Goal: Navigation & Orientation: Understand site structure

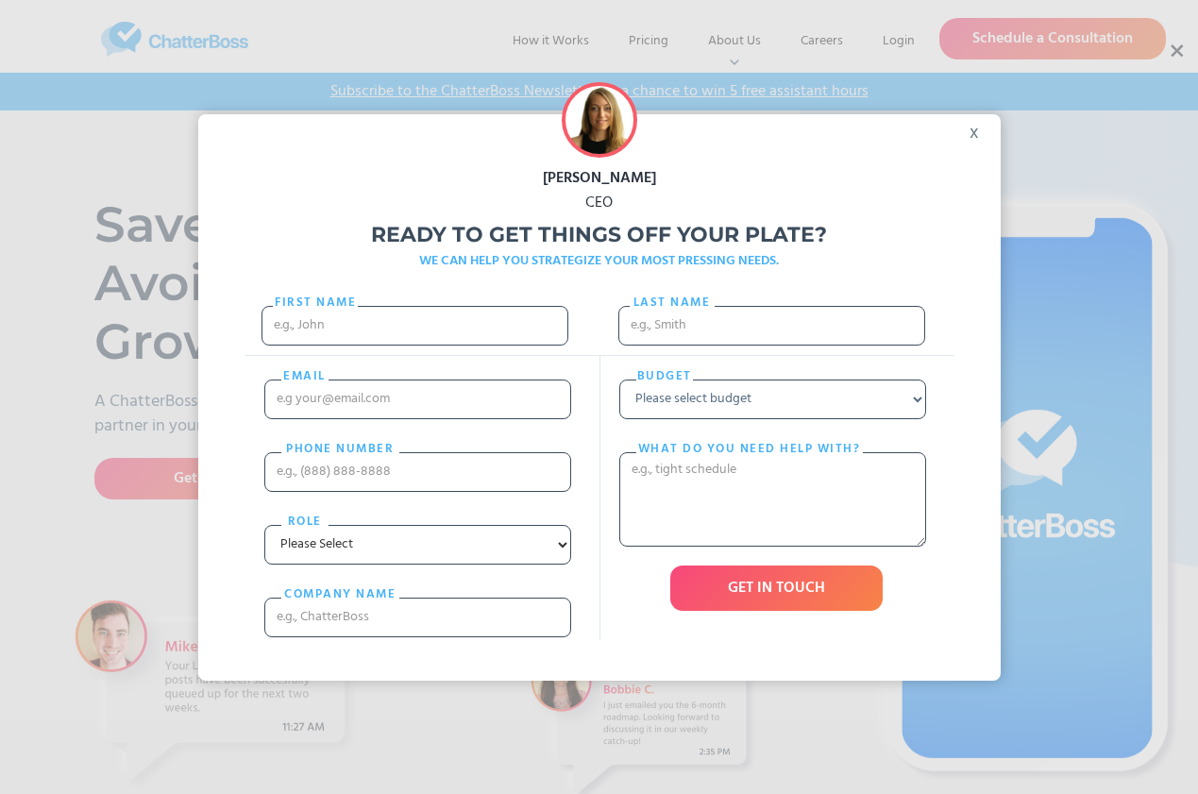
click at [978, 126] on div "x" at bounding box center [979, 128] width 42 height 28
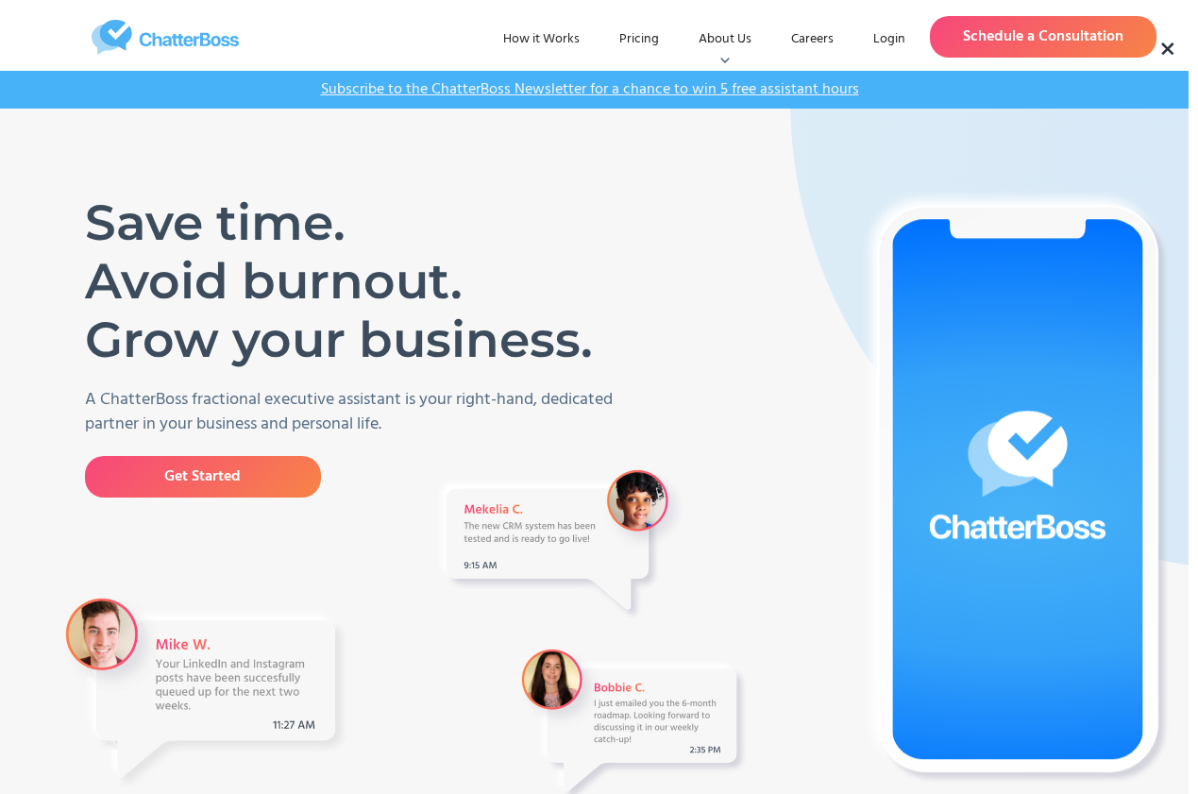
scroll to position [0, 9]
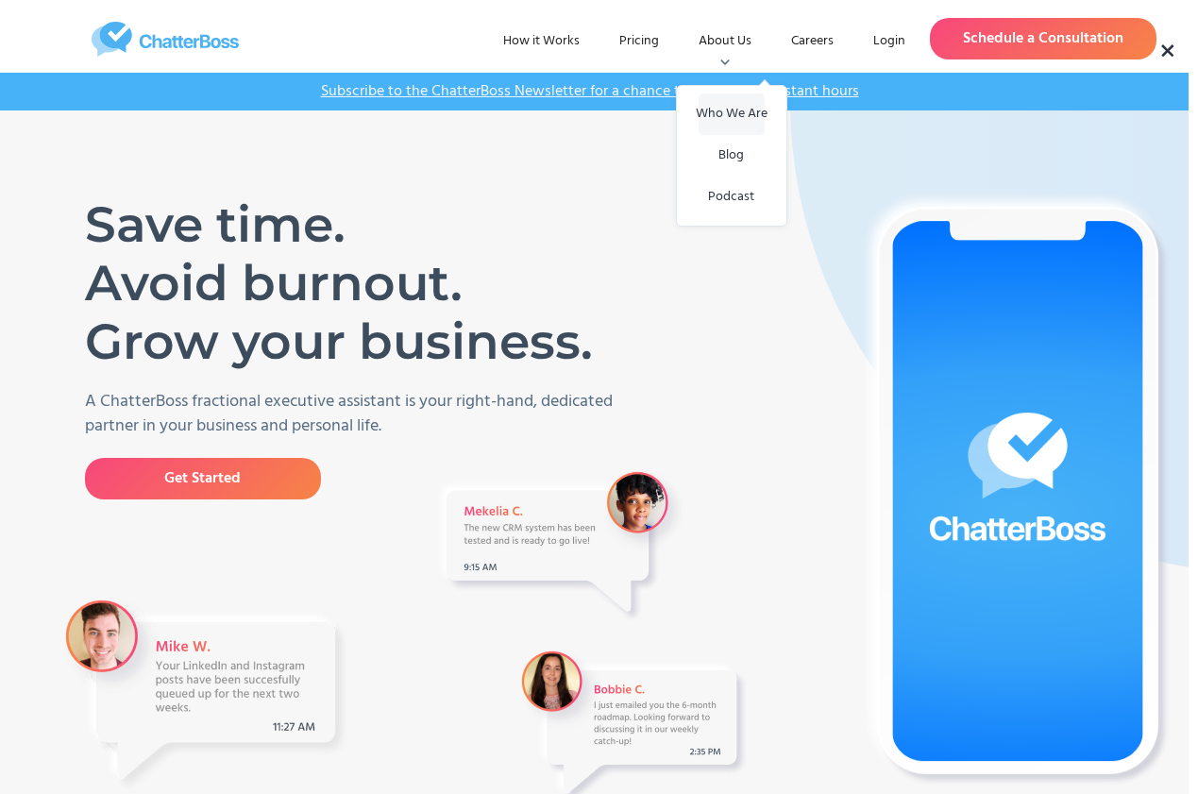
click at [737, 111] on link "Who We Are" at bounding box center [731, 114] width 66 height 42
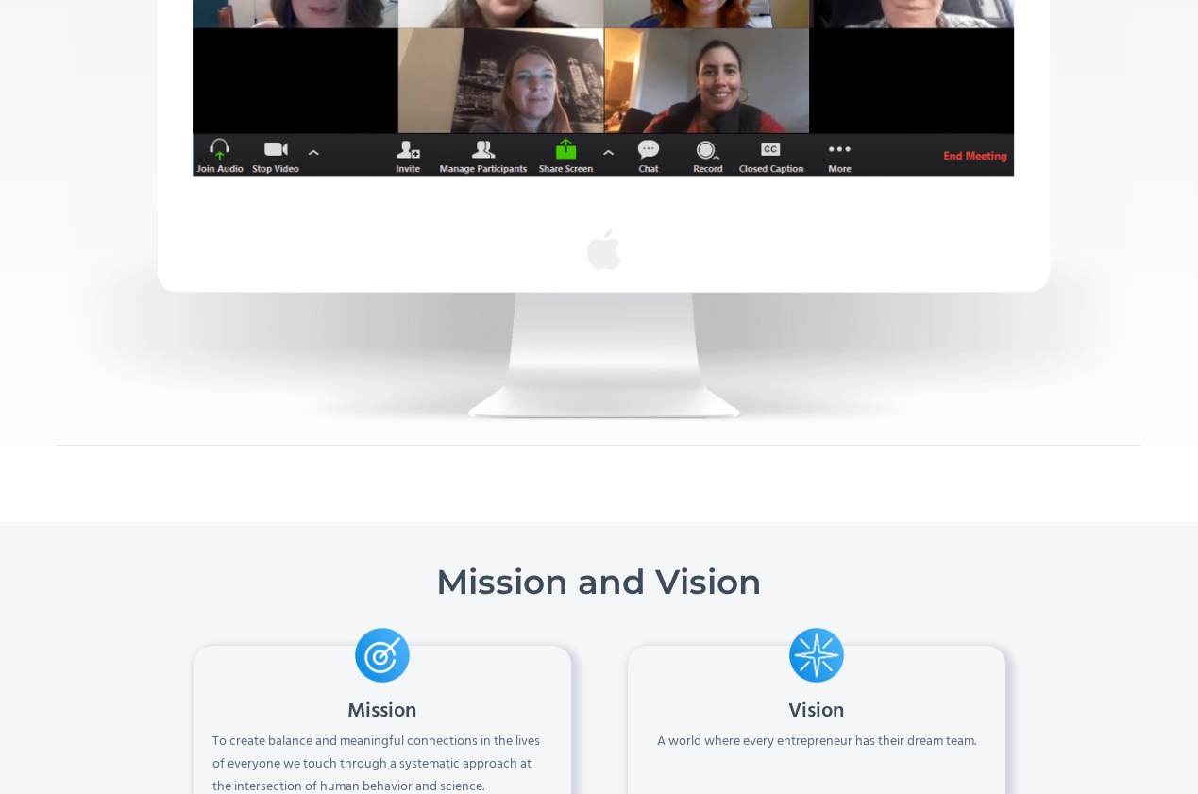
scroll to position [1006, 0]
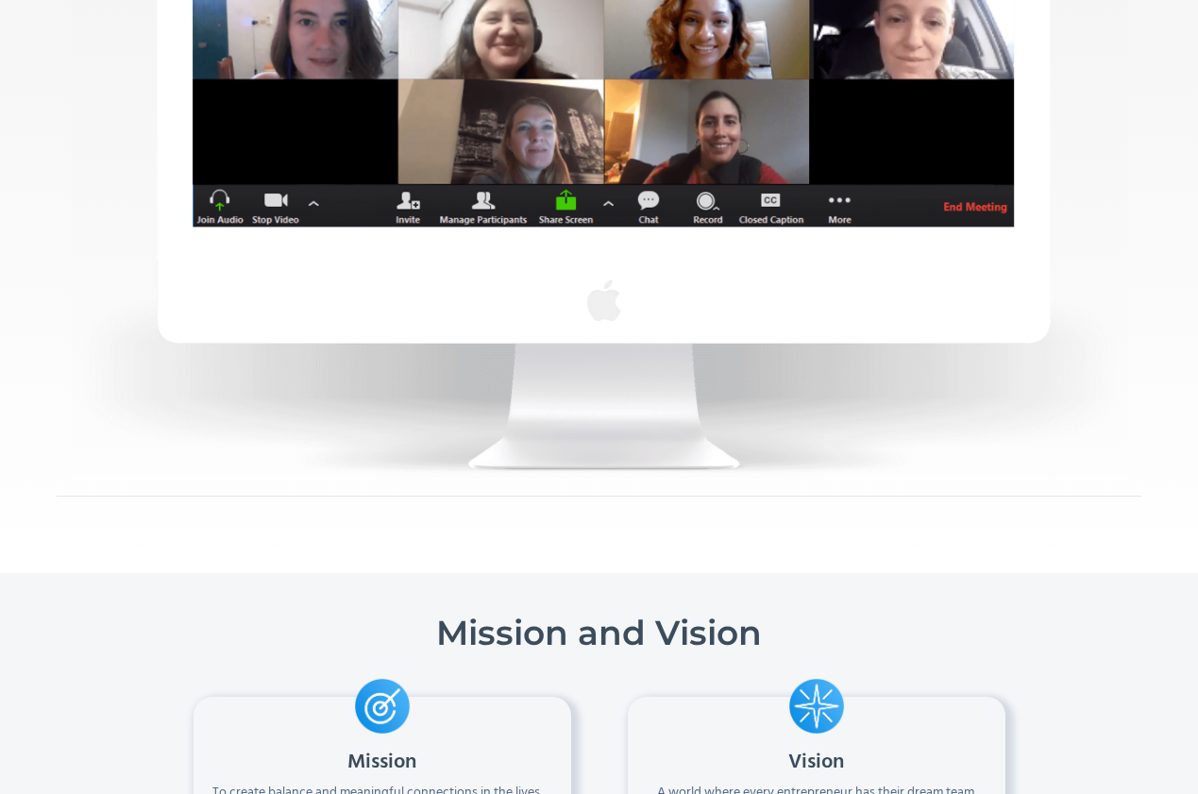
scroll to position [0, 0]
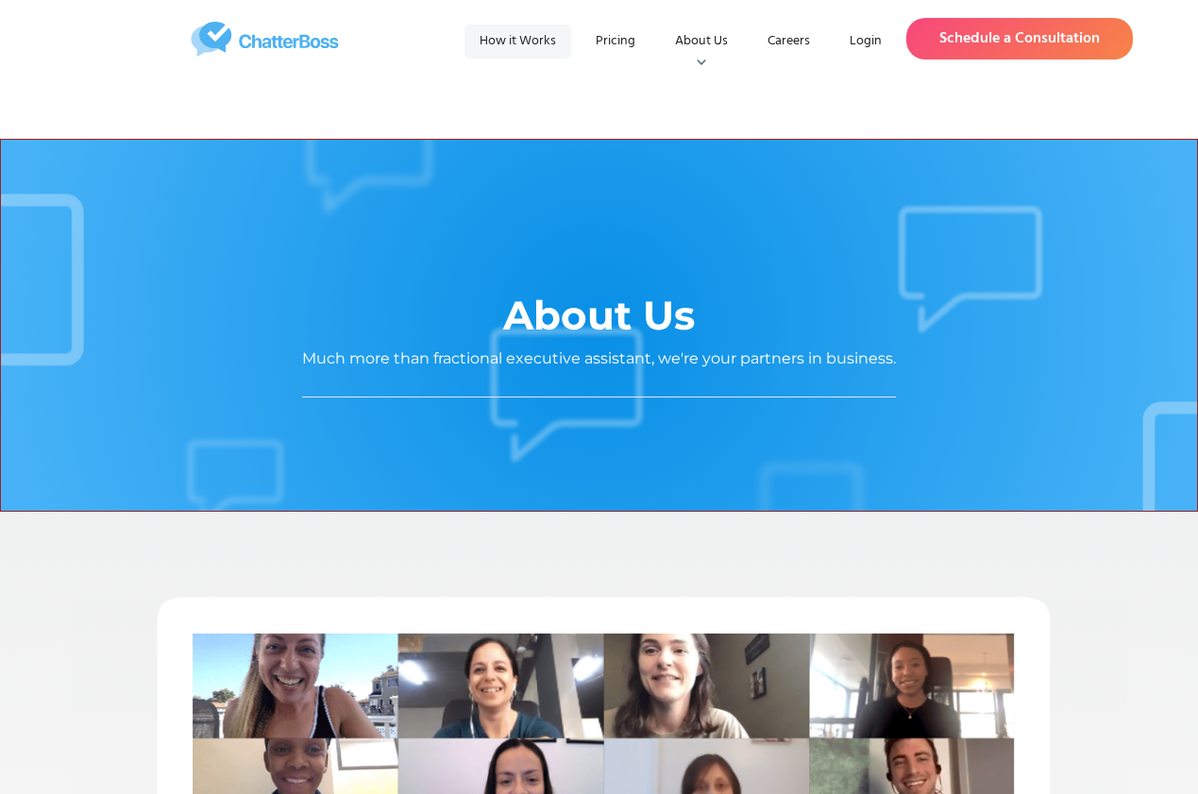
click at [505, 35] on link "How it Works" at bounding box center [517, 42] width 107 height 34
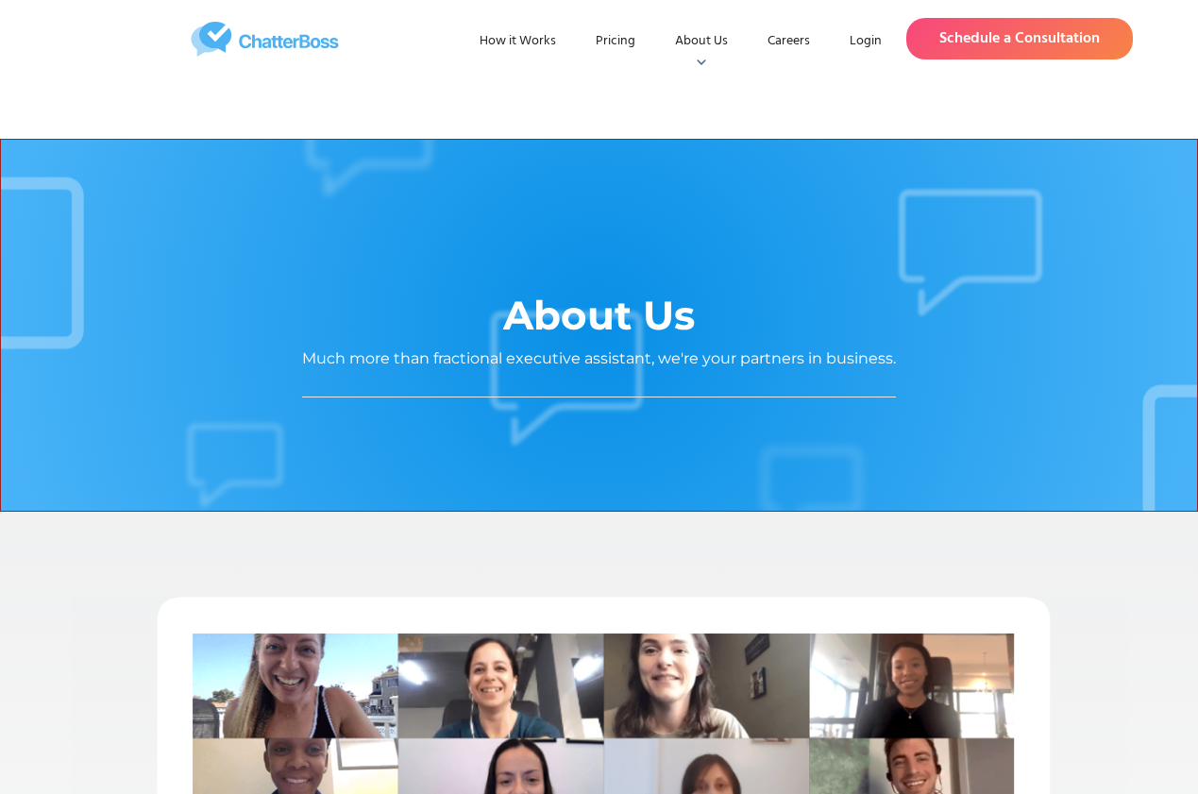
click at [302, 37] on img "home" at bounding box center [264, 39] width 373 height 35
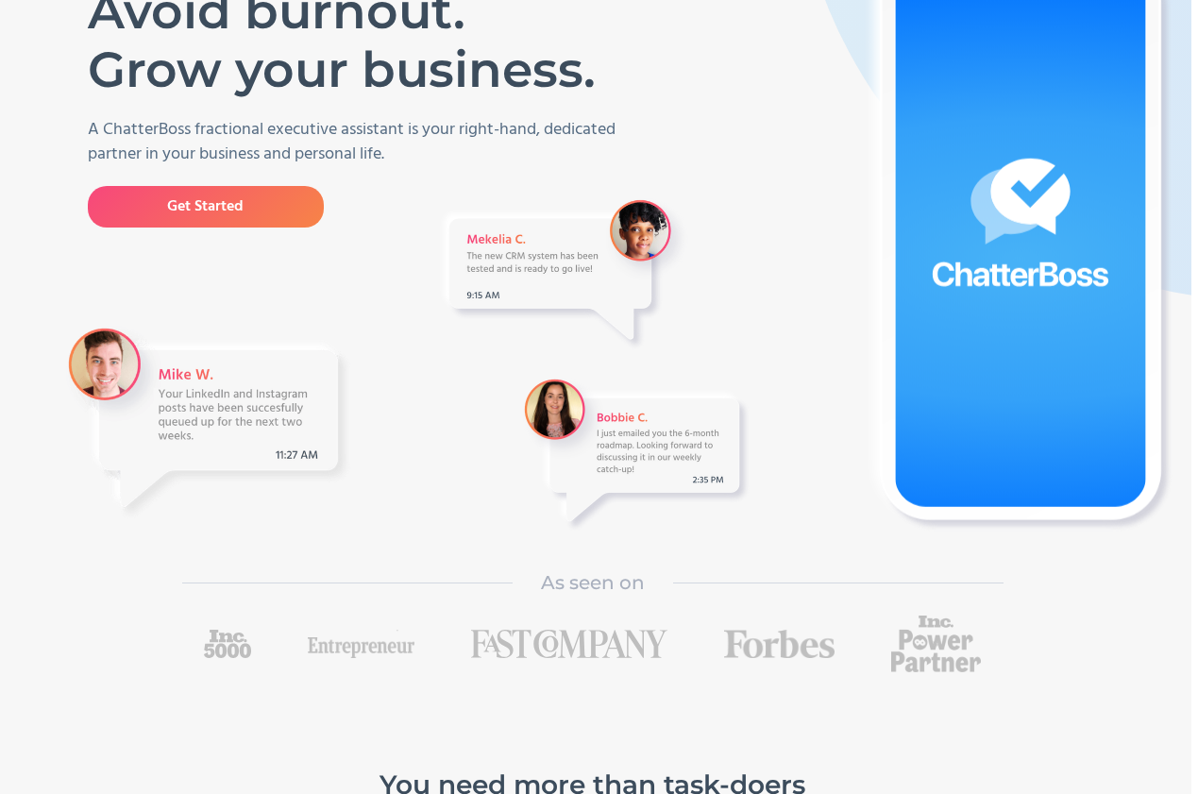
scroll to position [313, 7]
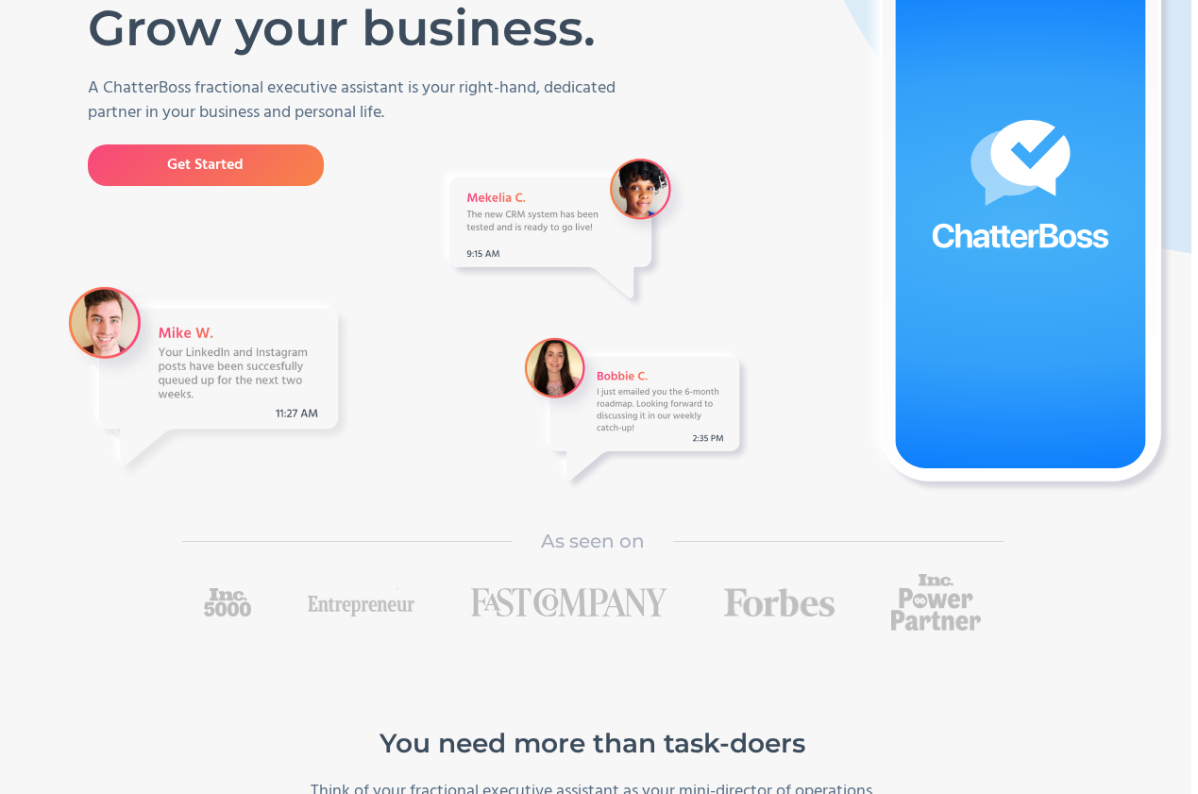
click at [715, 194] on div at bounding box center [852, 209] width 519 height 616
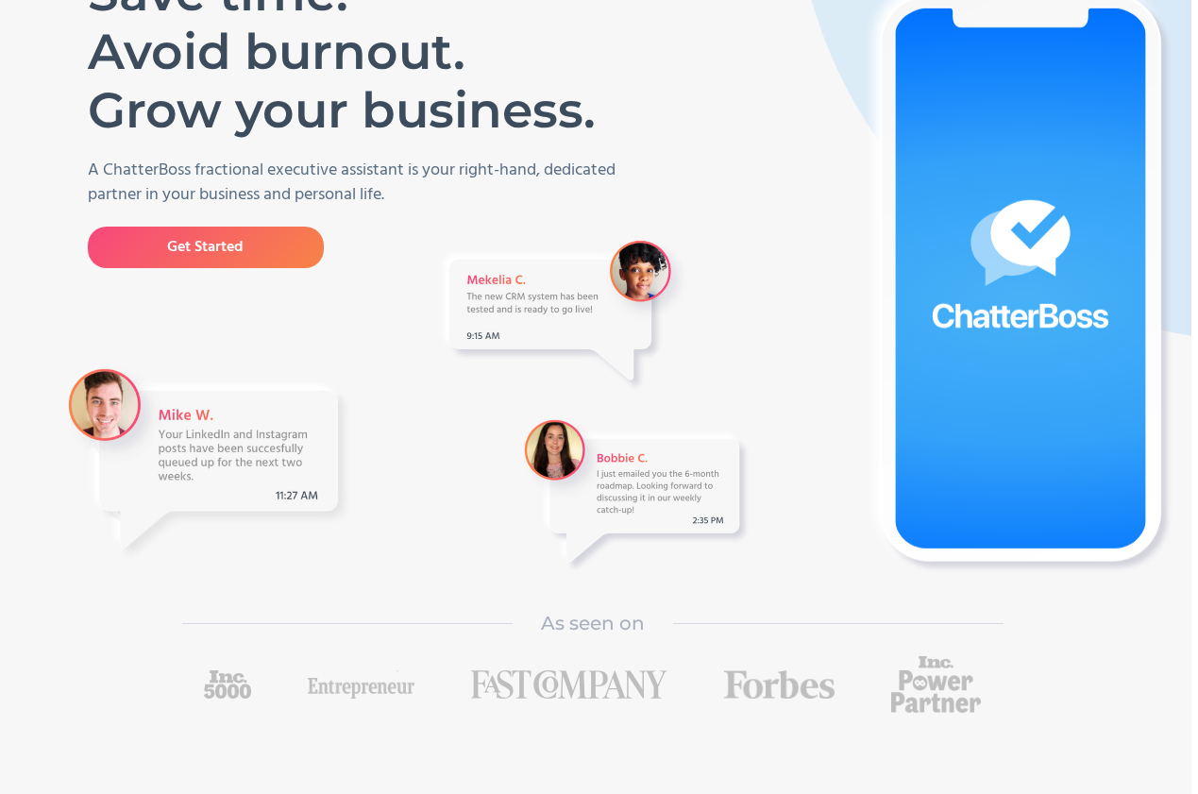
scroll to position [0, 7]
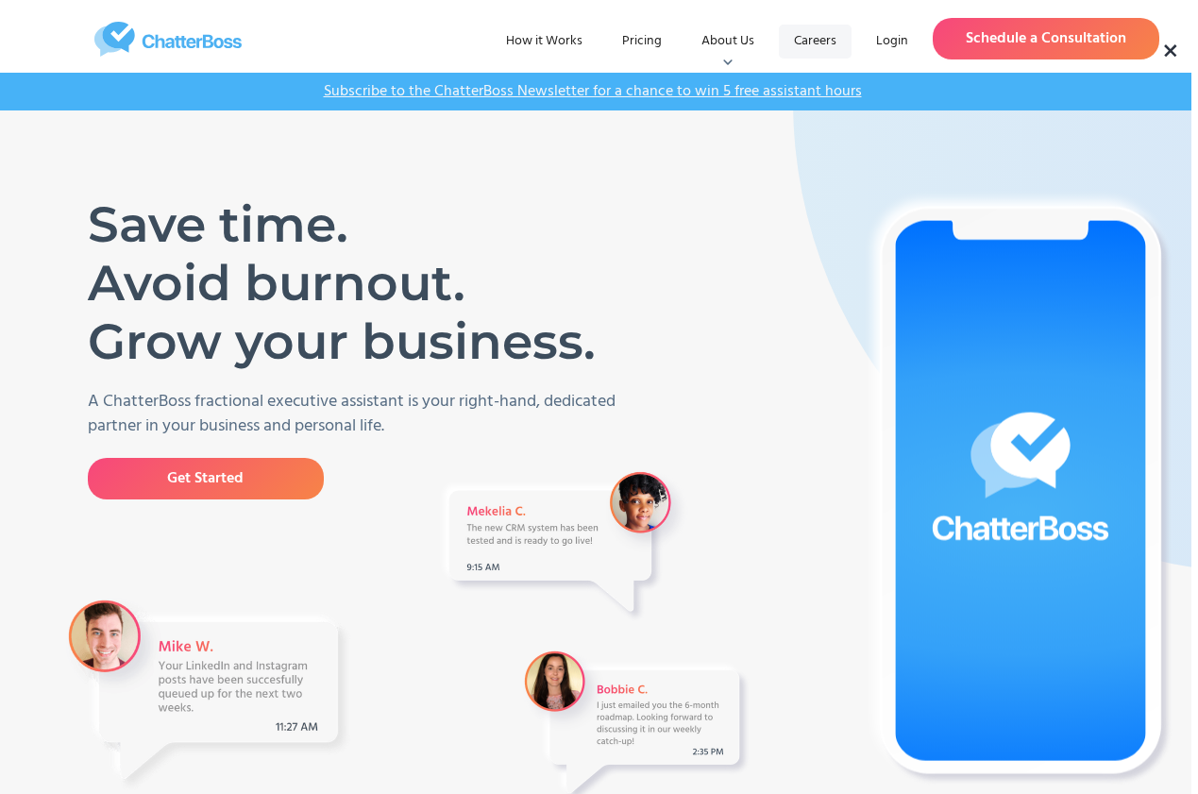
click at [801, 38] on link "Careers" at bounding box center [815, 42] width 73 height 34
click at [827, 42] on link "Careers" at bounding box center [815, 42] width 73 height 34
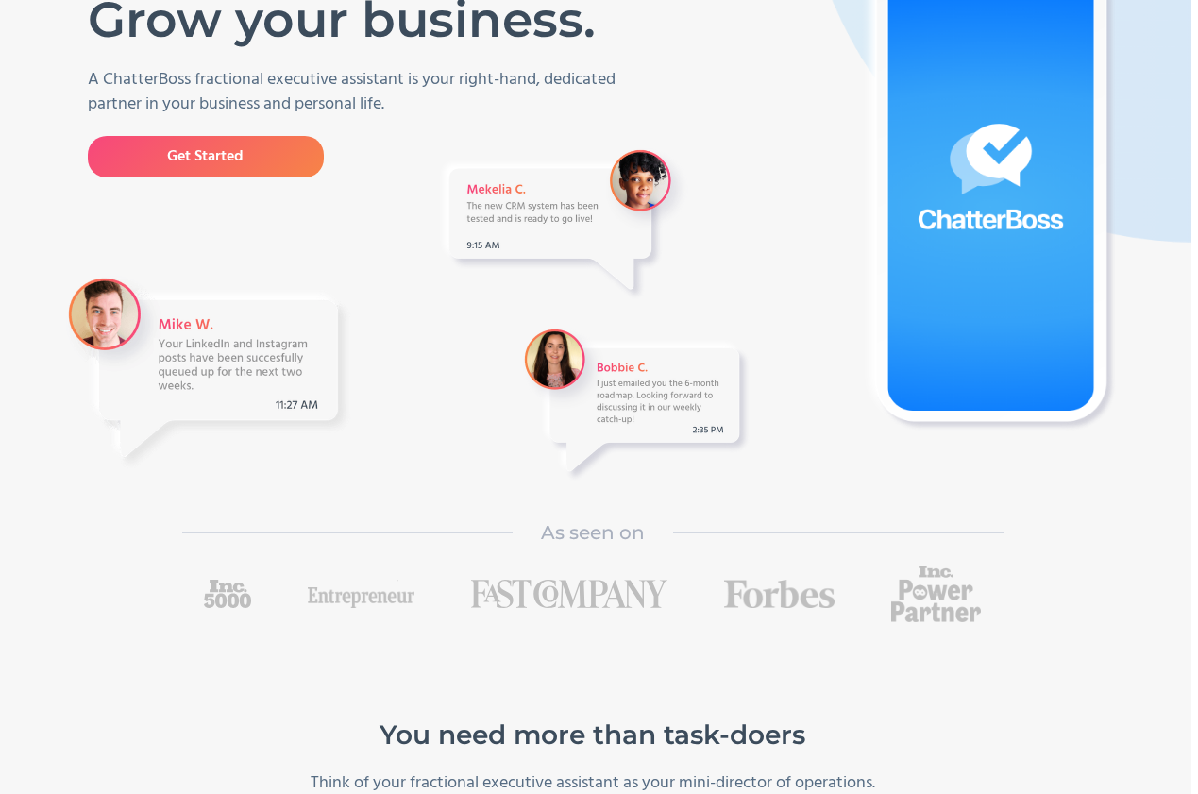
scroll to position [0, 7]
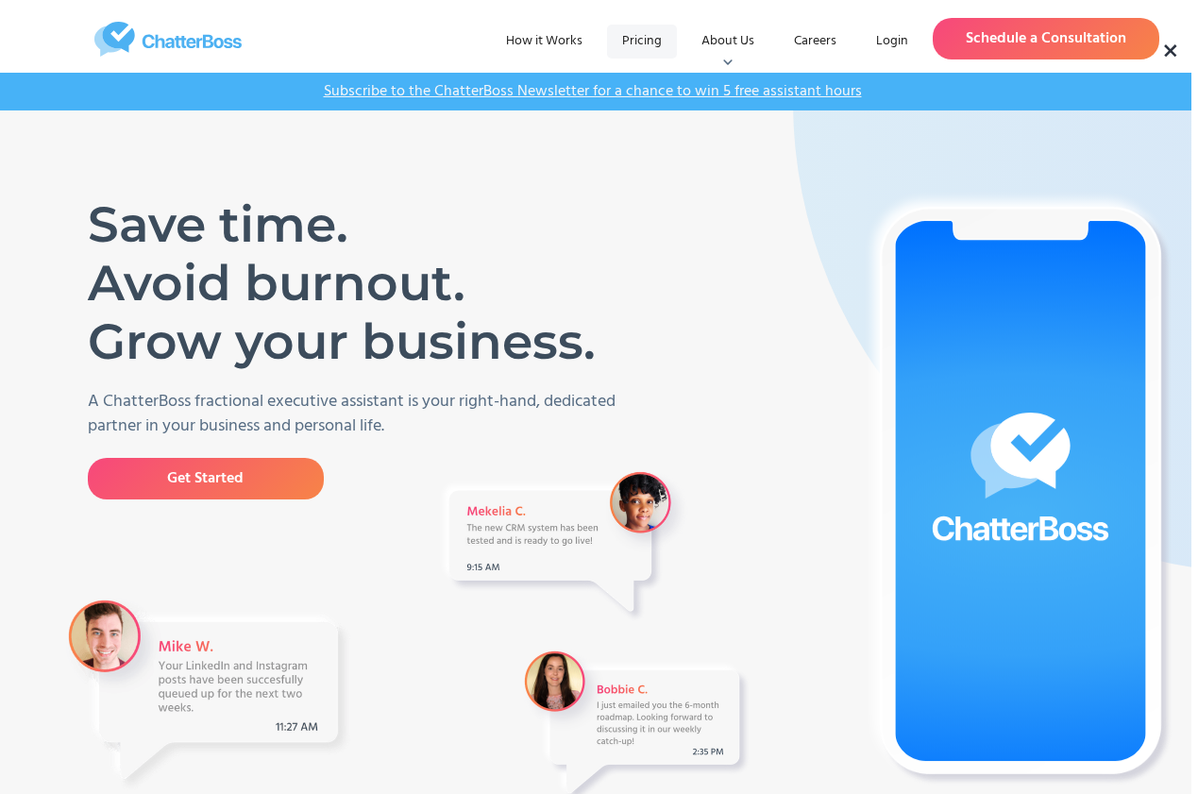
click at [637, 46] on link "Pricing" at bounding box center [642, 42] width 70 height 34
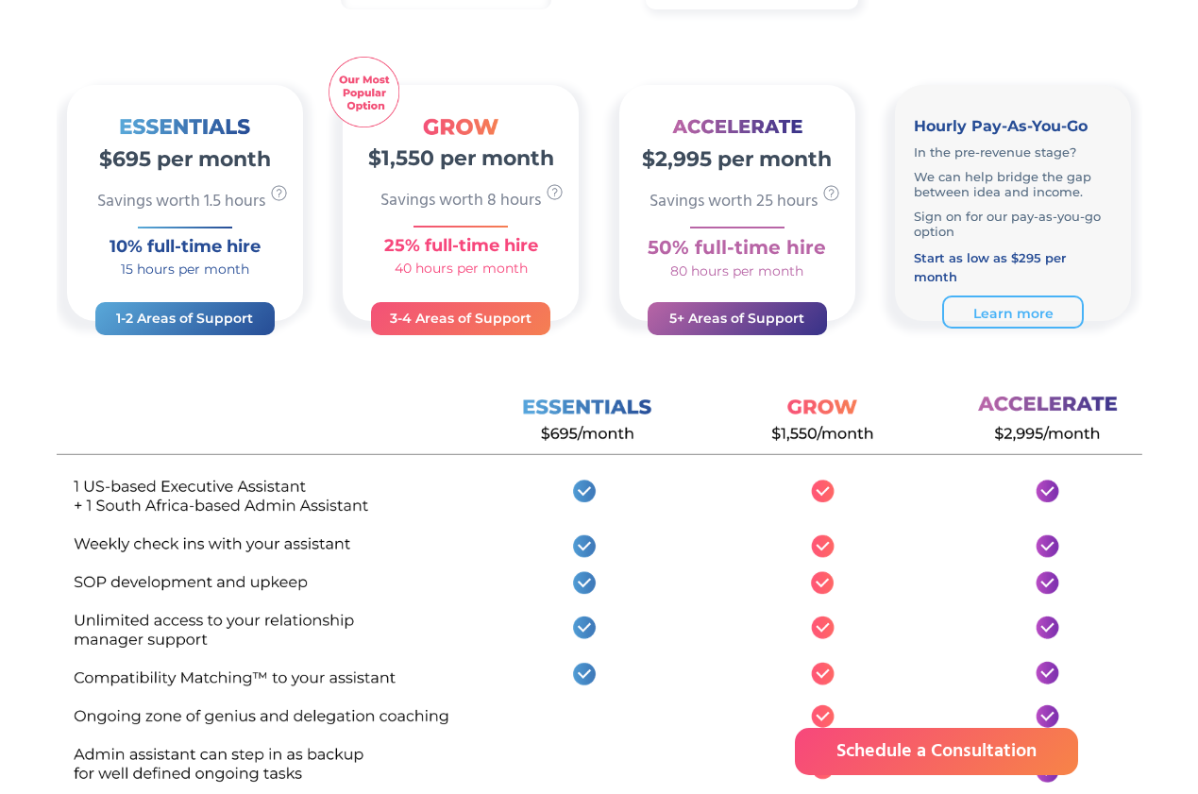
scroll to position [397, 0]
